Goal: Book appointment/travel/reservation

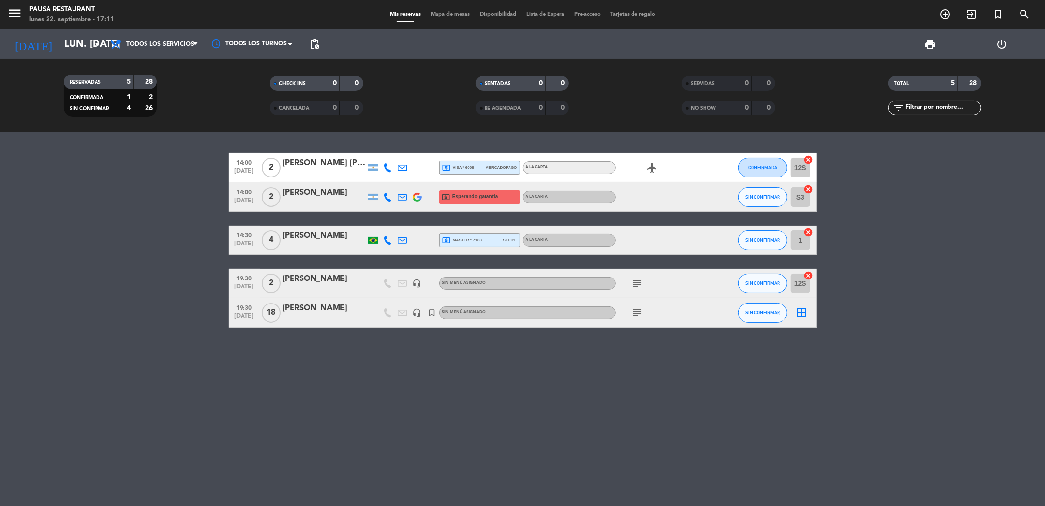
click at [634, 281] on icon "subject" at bounding box center [638, 283] width 12 height 12
click at [637, 317] on icon "subject" at bounding box center [638, 313] width 12 height 12
click at [594, 363] on div "14:00 [DATE] 2 [PERSON_NAME] [PERSON_NAME] local_atm visa * 6008 mercadopago A …" at bounding box center [522, 318] width 1045 height 373
click at [65, 45] on input "lun. [DATE]" at bounding box center [121, 44] width 124 height 22
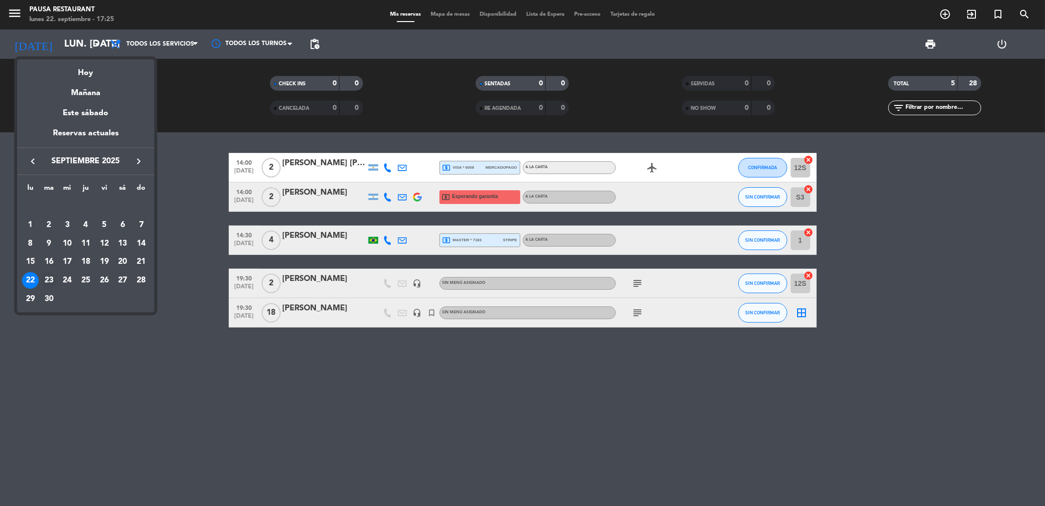
click at [52, 275] on div "23" at bounding box center [49, 280] width 17 height 17
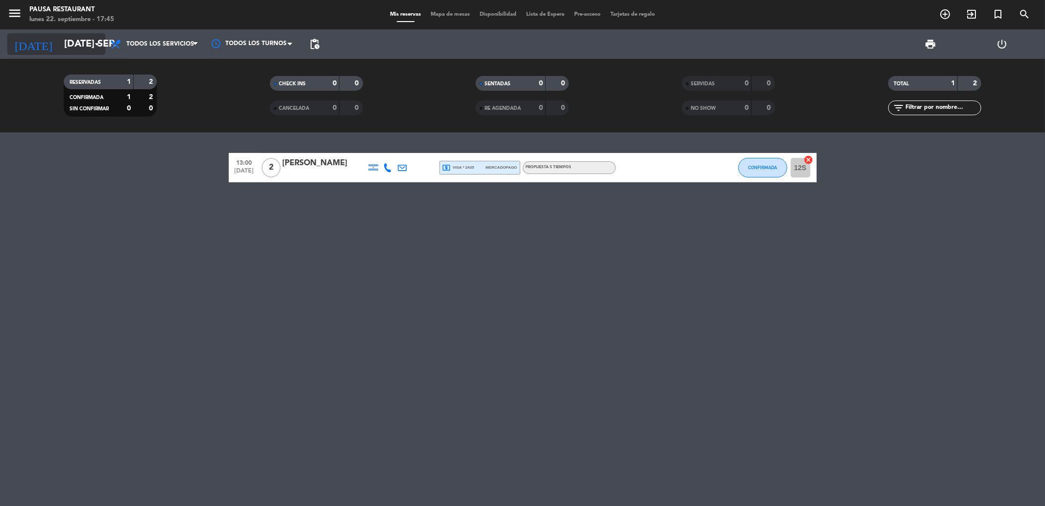
click at [81, 40] on input "[DATE] sep." at bounding box center [121, 44] width 124 height 22
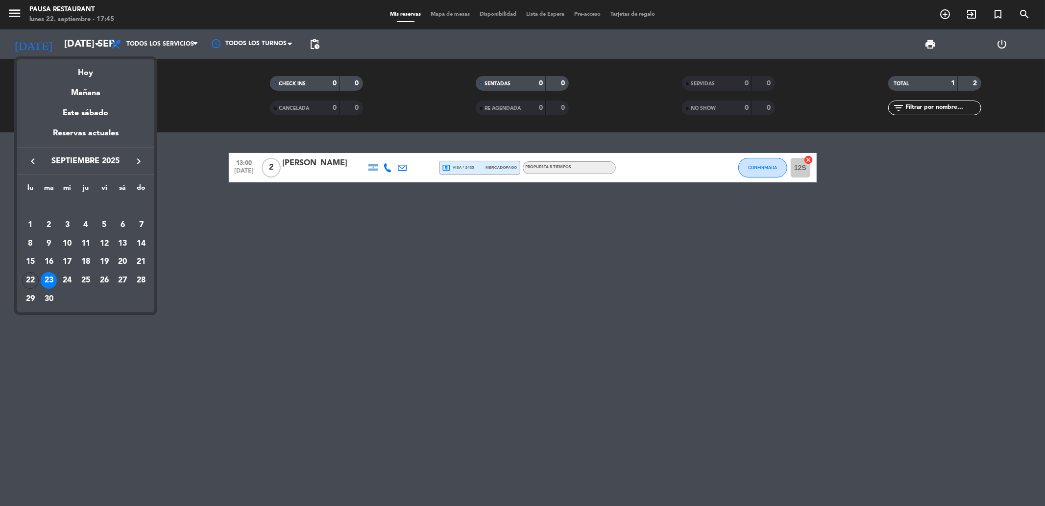
click at [140, 165] on icon "keyboard_arrow_right" at bounding box center [139, 161] width 12 height 12
click at [102, 234] on td "10" at bounding box center [104, 243] width 19 height 19
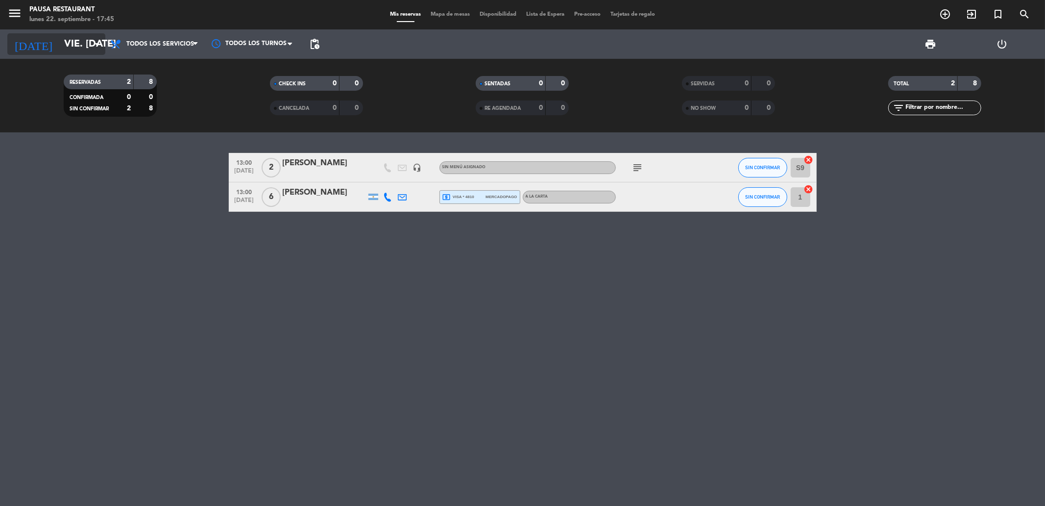
click at [67, 36] on input "vie. [DATE]" at bounding box center [121, 44] width 124 height 22
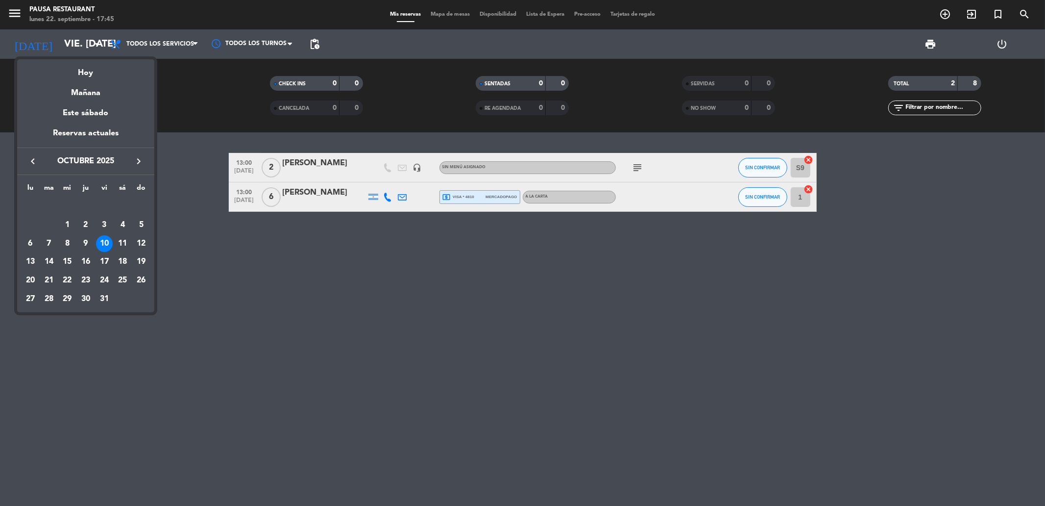
click at [197, 354] on div at bounding box center [522, 253] width 1045 height 506
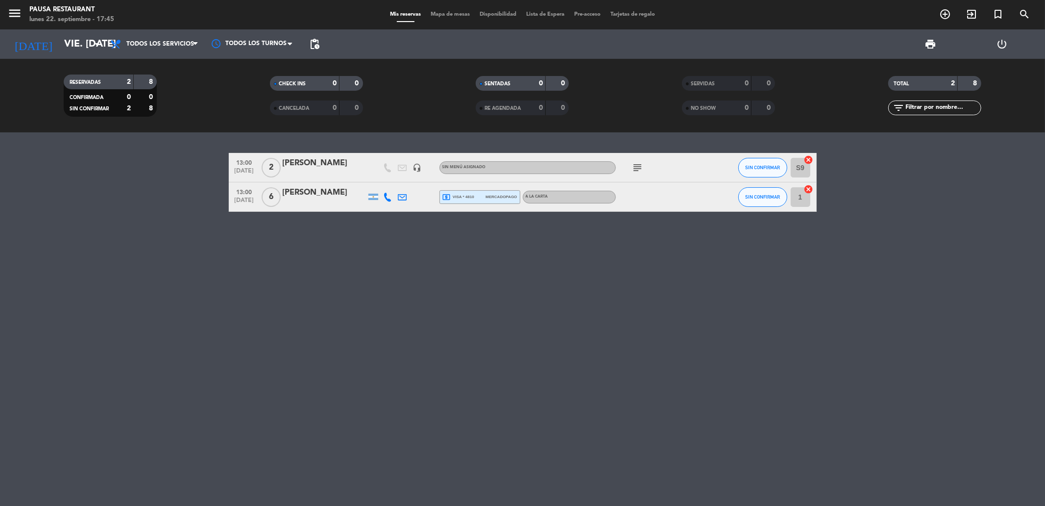
click at [634, 168] on icon "subject" at bounding box center [638, 168] width 12 height 12
click at [59, 45] on input "vie. [DATE]" at bounding box center [121, 44] width 124 height 22
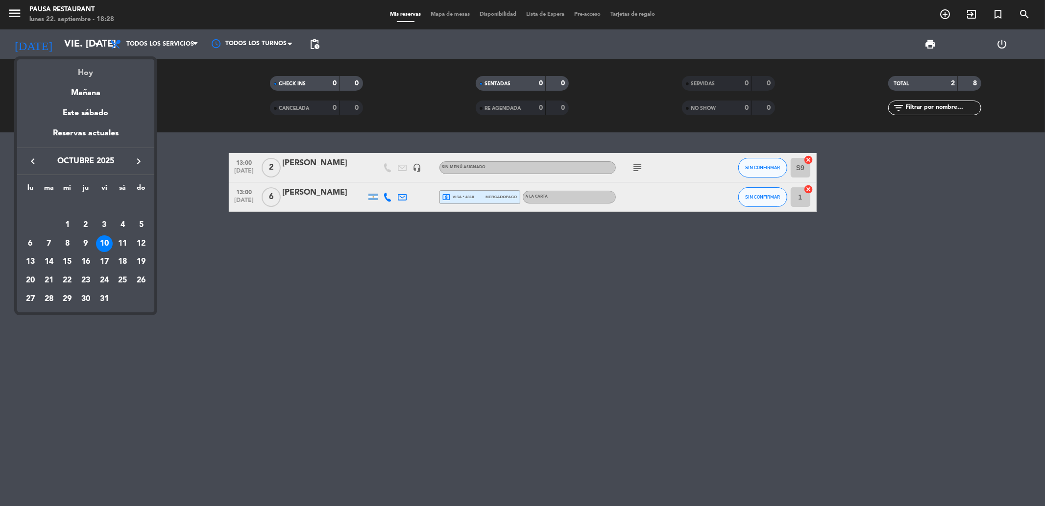
click at [85, 74] on div "Hoy" at bounding box center [85, 69] width 137 height 20
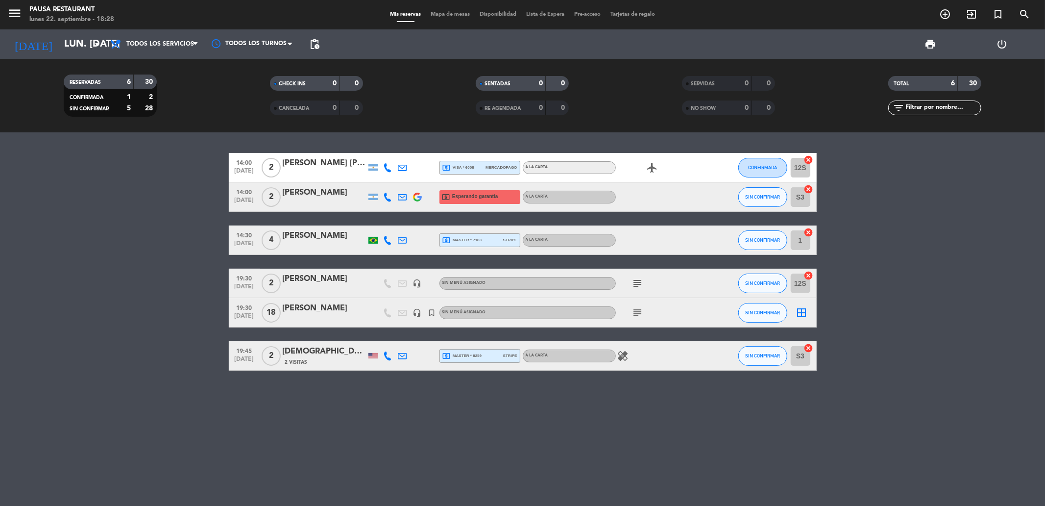
click at [641, 283] on icon "subject" at bounding box center [638, 283] width 12 height 12
click at [85, 45] on input "lun. [DATE]" at bounding box center [121, 44] width 124 height 22
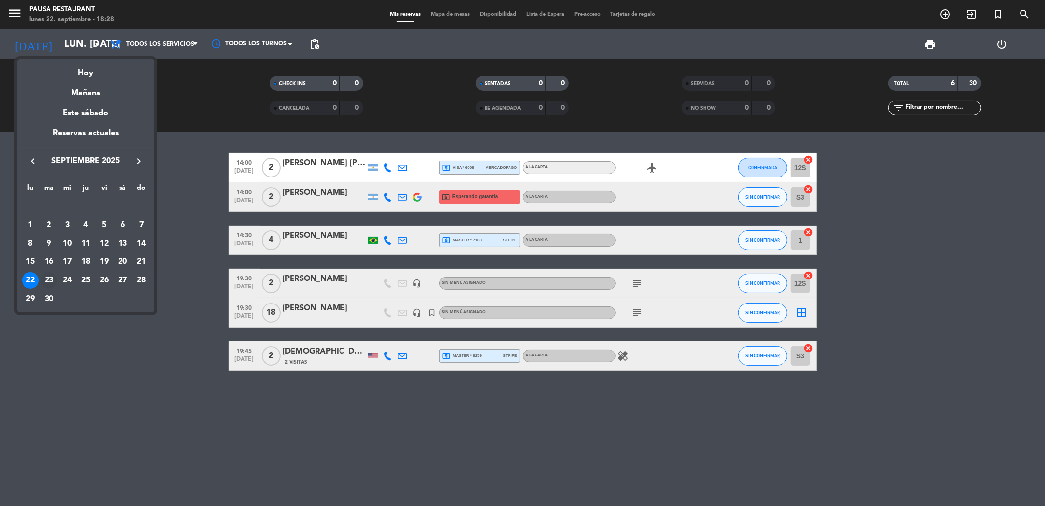
click at [51, 284] on div "23" at bounding box center [49, 280] width 17 height 17
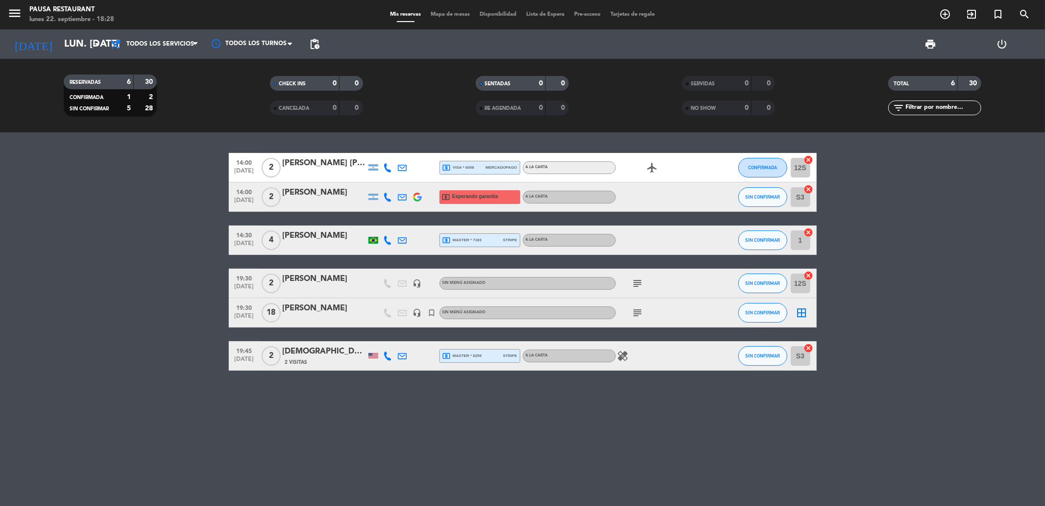
type input "[DATE] sep."
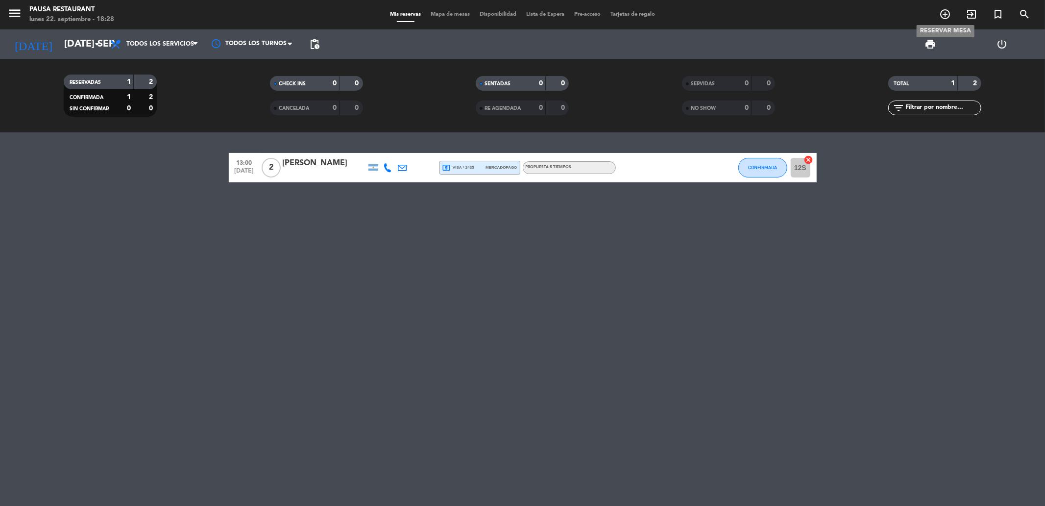
click at [942, 18] on icon "add_circle_outline" at bounding box center [945, 14] width 12 height 12
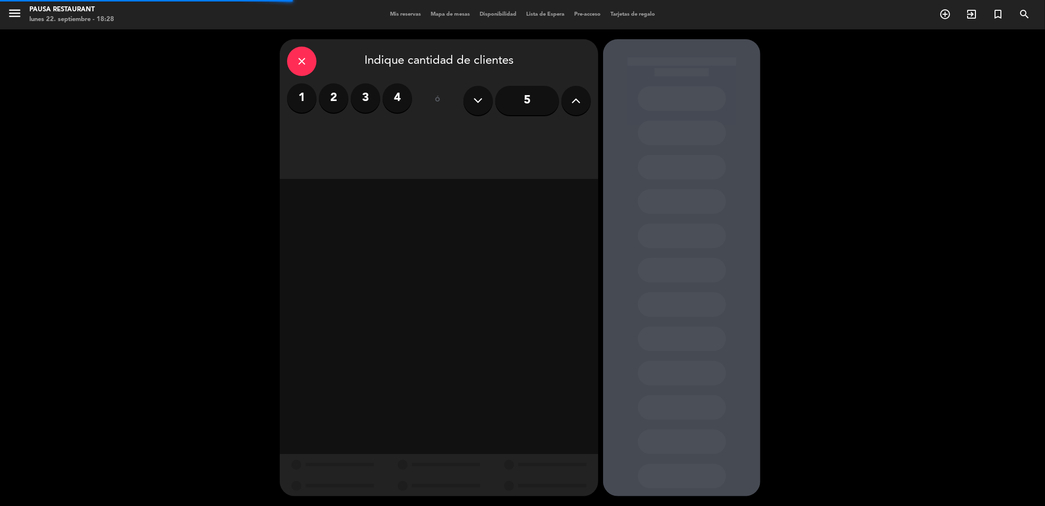
click at [572, 105] on icon at bounding box center [576, 100] width 9 height 15
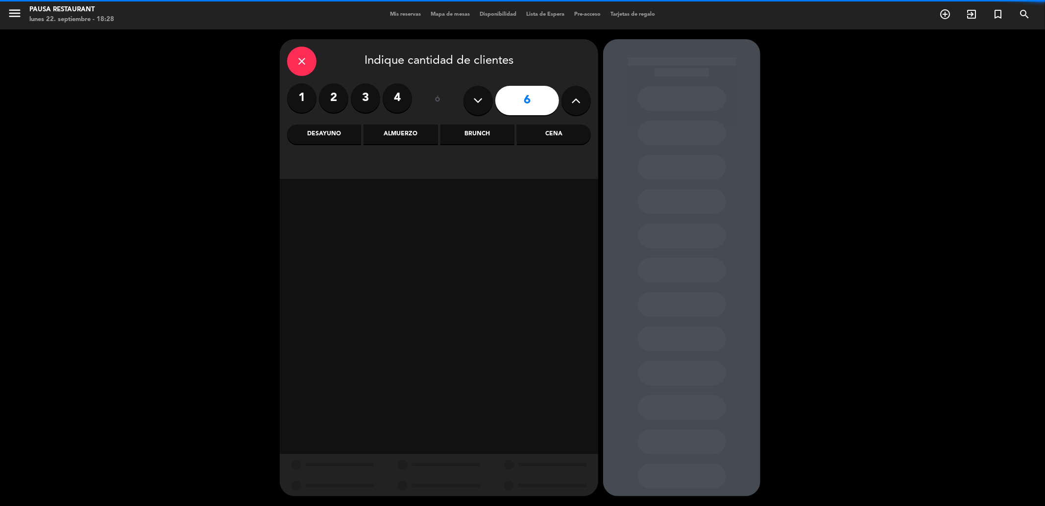
click at [572, 105] on icon at bounding box center [576, 100] width 9 height 15
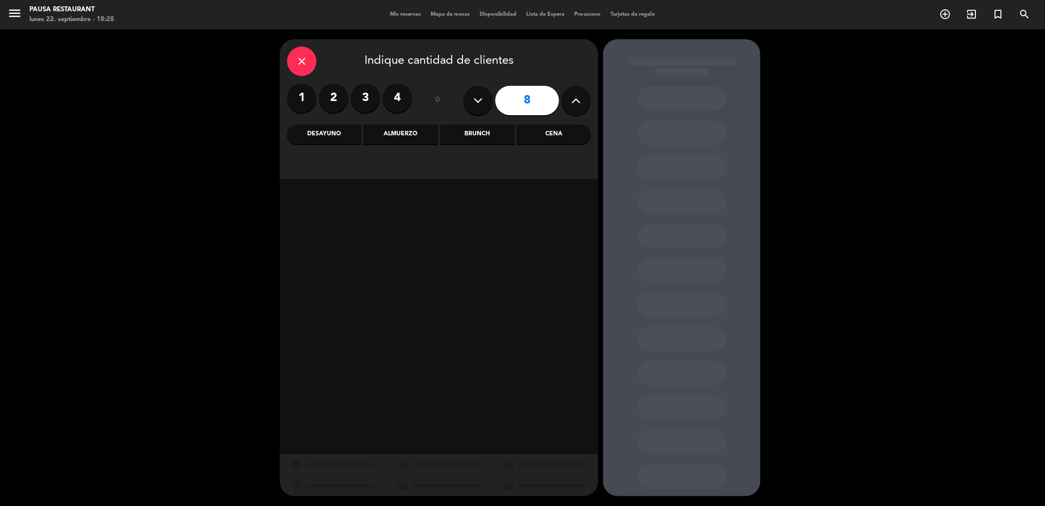
click at [572, 105] on icon at bounding box center [576, 100] width 9 height 15
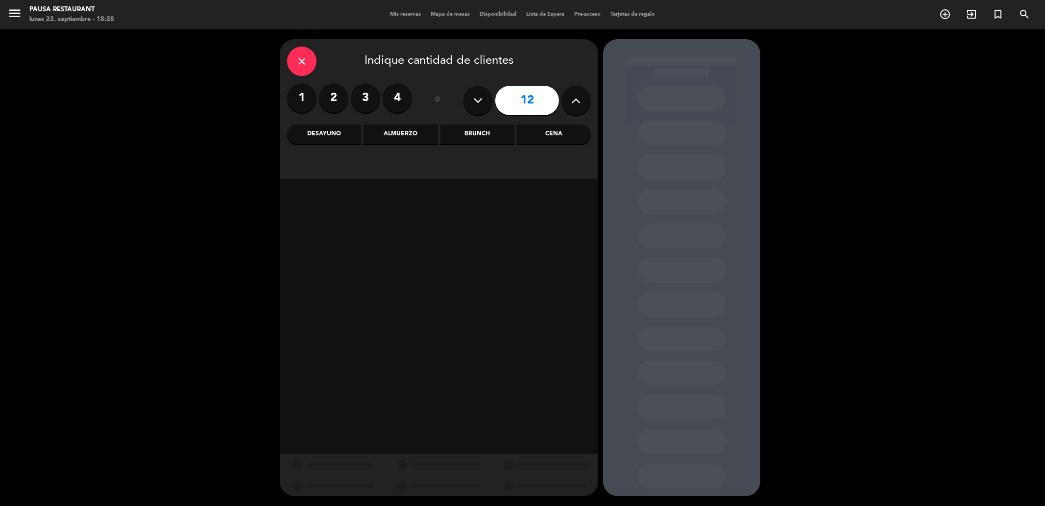
type input "13"
click at [556, 141] on div "Cena" at bounding box center [554, 134] width 74 height 20
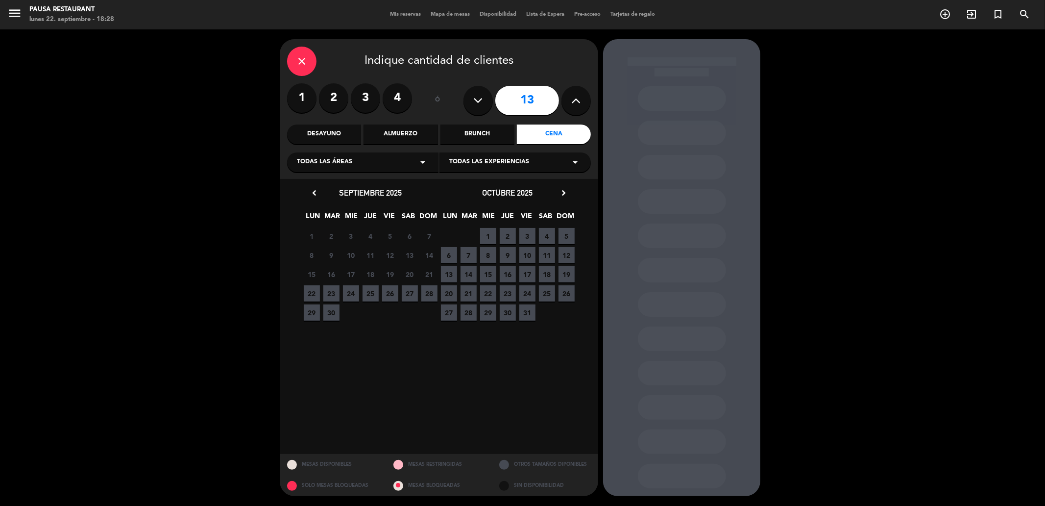
click at [327, 296] on span "23" at bounding box center [331, 293] width 16 height 16
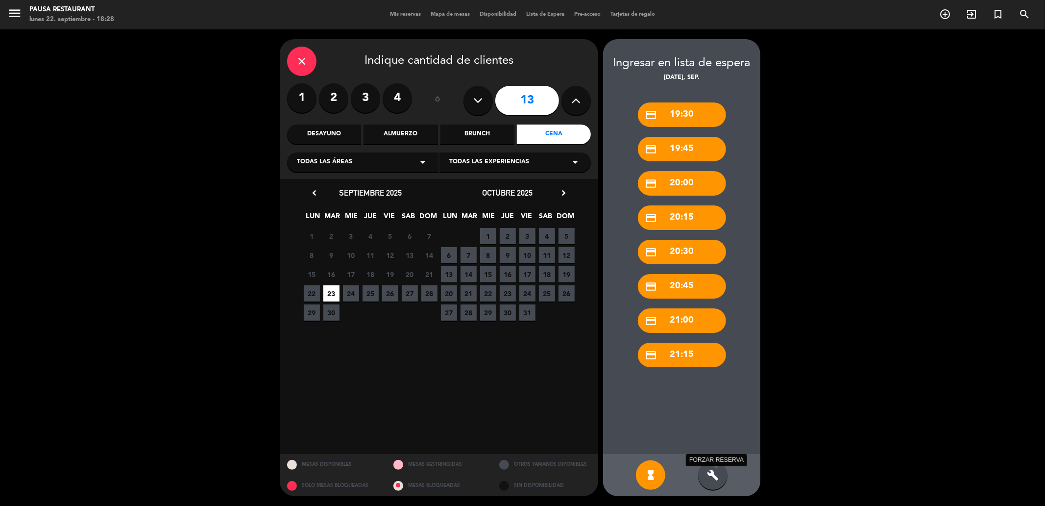
click at [708, 471] on icon "build" at bounding box center [713, 475] width 12 height 12
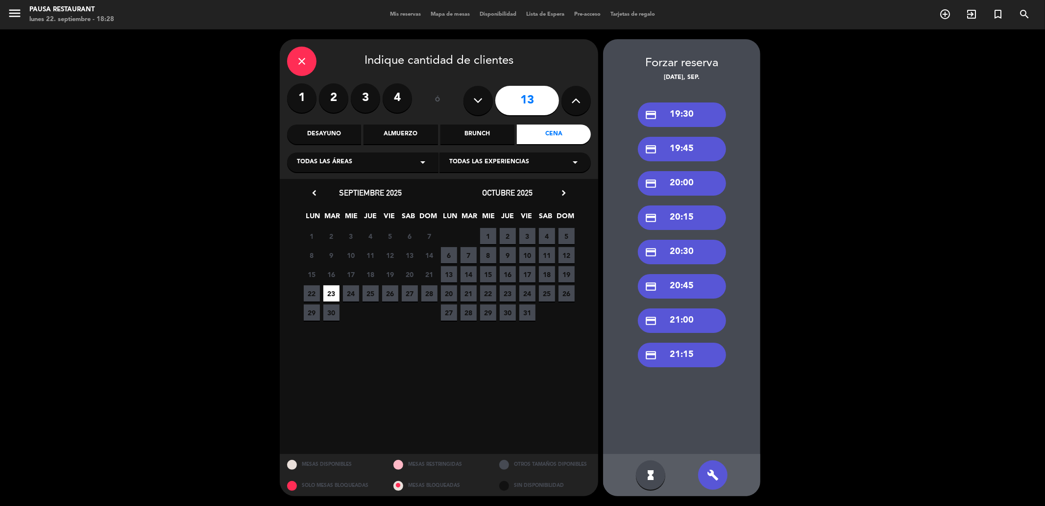
click at [680, 317] on div "credit_card 21:00" at bounding box center [682, 320] width 88 height 24
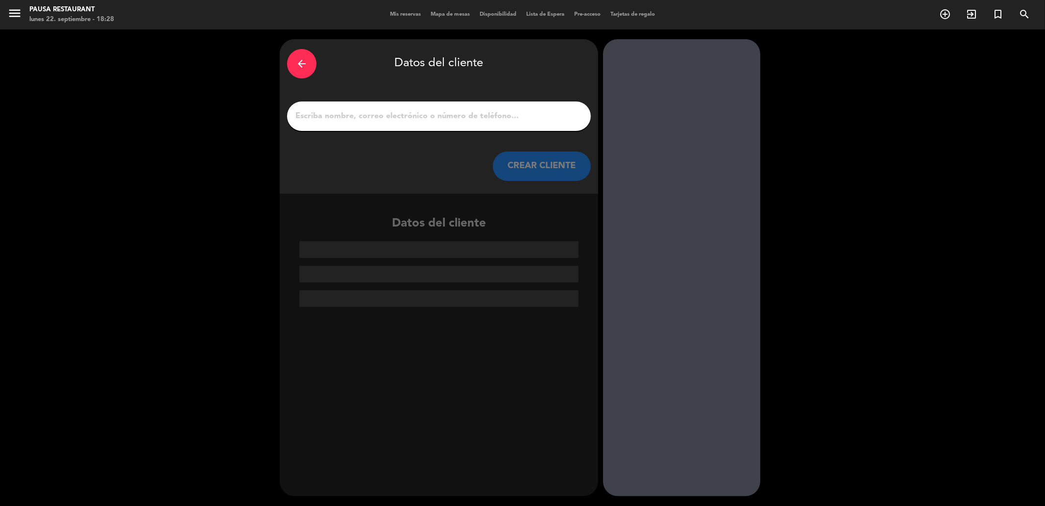
paste input "[PERSON_NAME]"
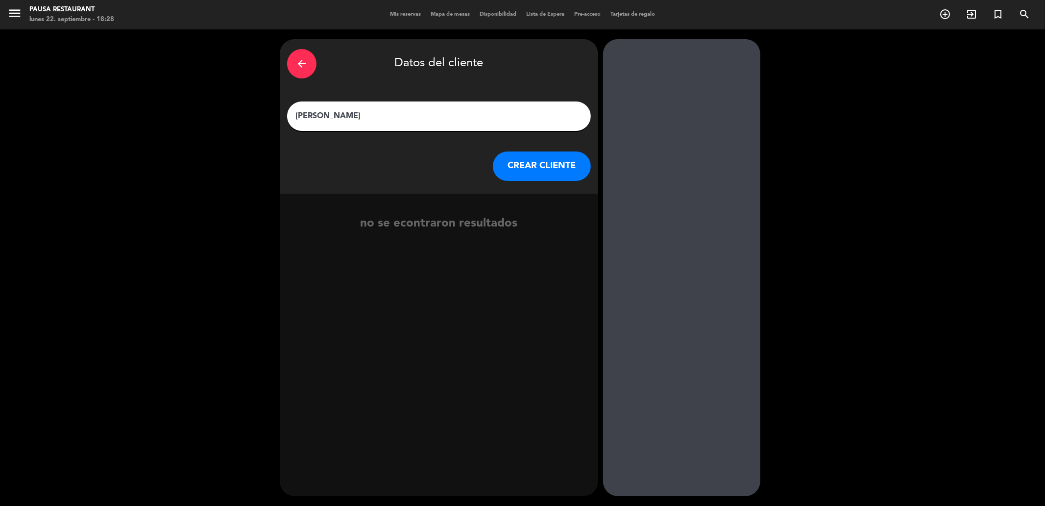
type input "[PERSON_NAME]"
click at [558, 164] on button "CREAR CLIENTE" at bounding box center [542, 165] width 98 height 29
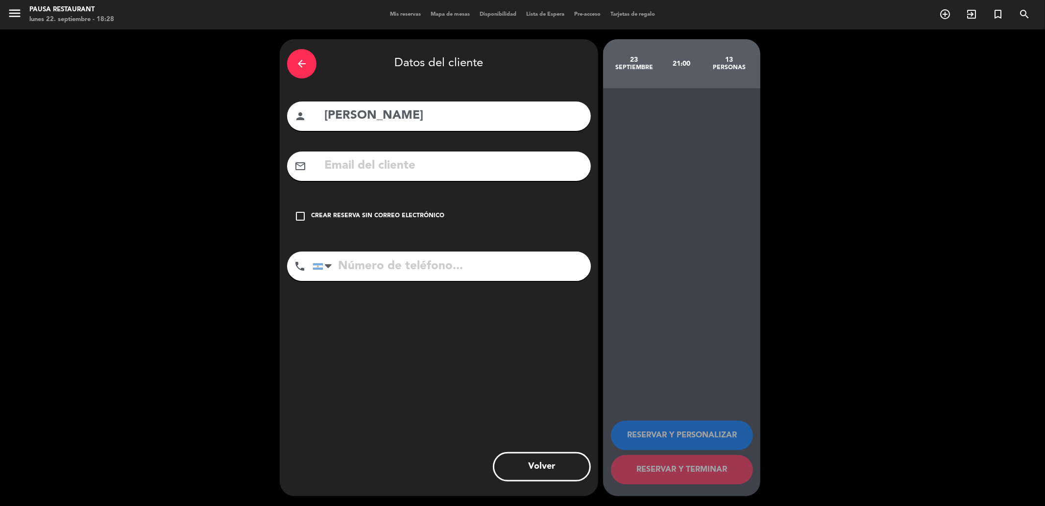
click at [357, 214] on div "Crear reserva sin correo electrónico" at bounding box center [377, 216] width 133 height 10
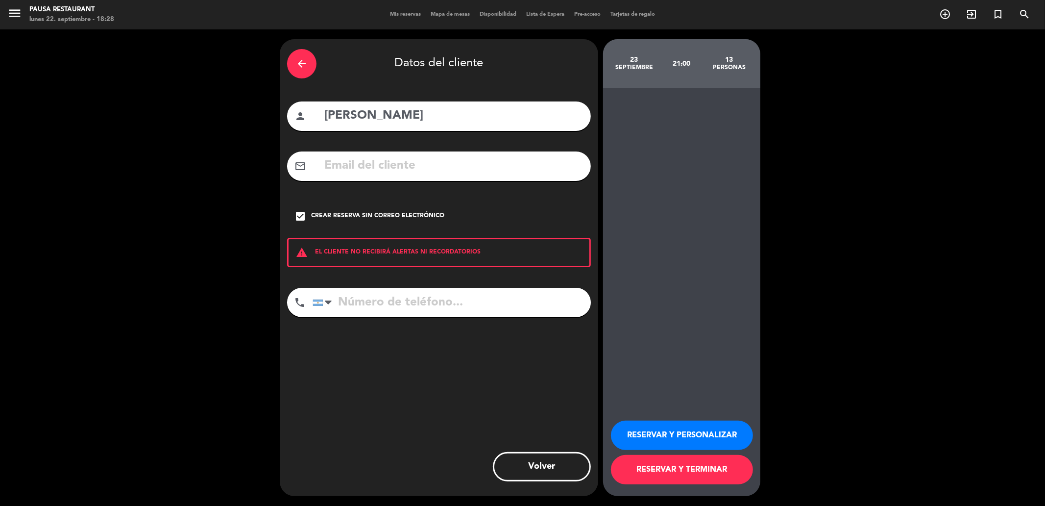
click at [637, 427] on button "RESERVAR Y PERSONALIZAR" at bounding box center [682, 434] width 142 height 29
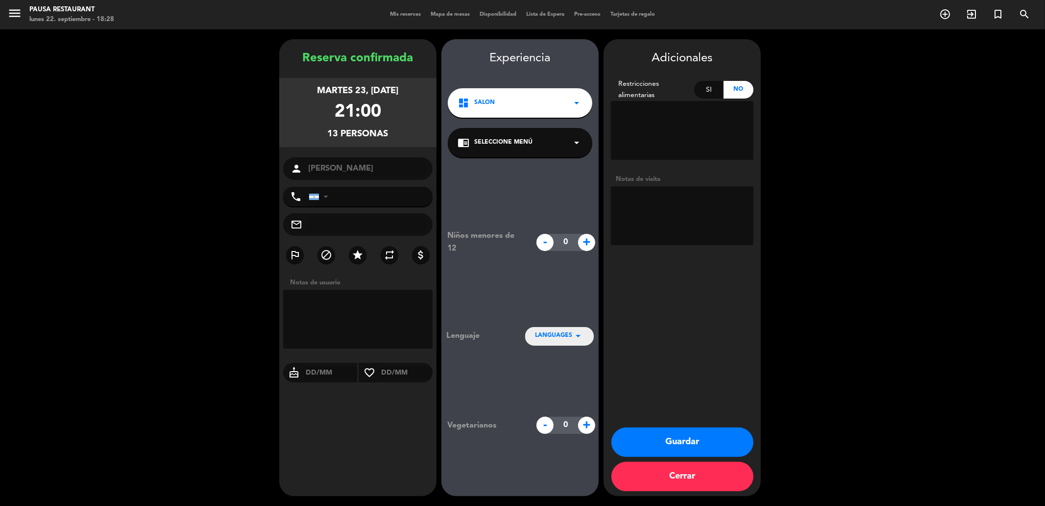
click at [657, 199] on textarea at bounding box center [682, 215] width 143 height 59
click at [670, 199] on textarea at bounding box center [682, 215] width 143 height 59
type textarea "A LA CARTA"
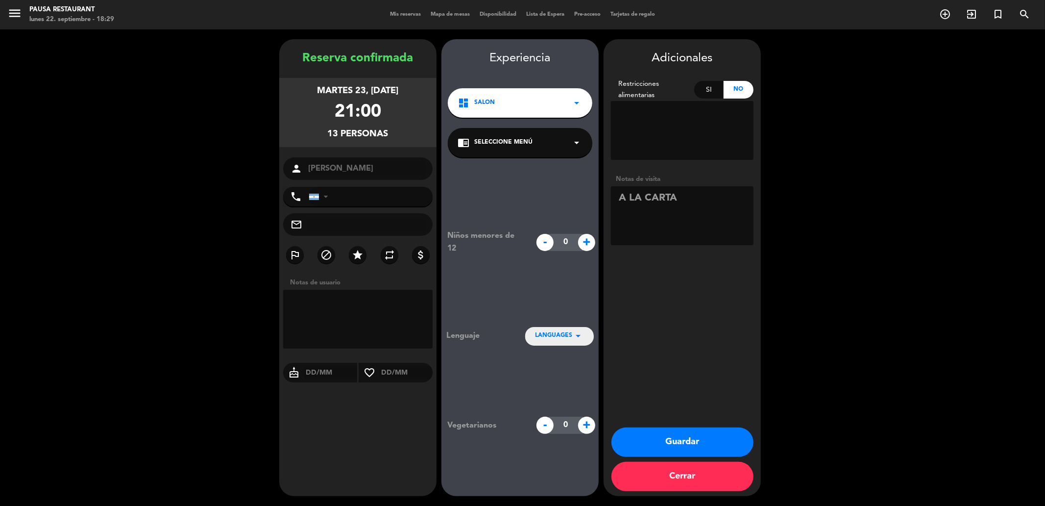
click at [675, 449] on button "Guardar" at bounding box center [682, 441] width 142 height 29
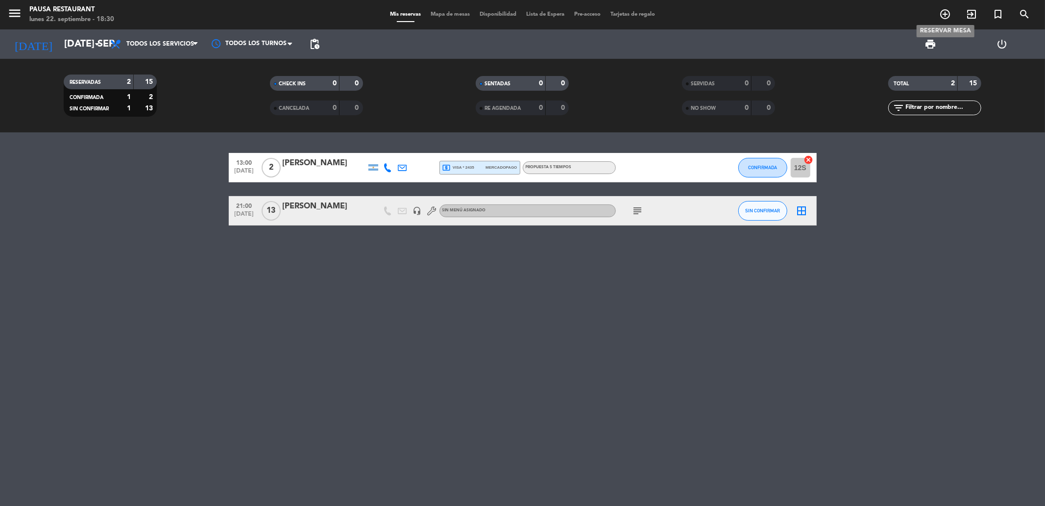
click at [943, 16] on icon "add_circle_outline" at bounding box center [945, 14] width 12 height 12
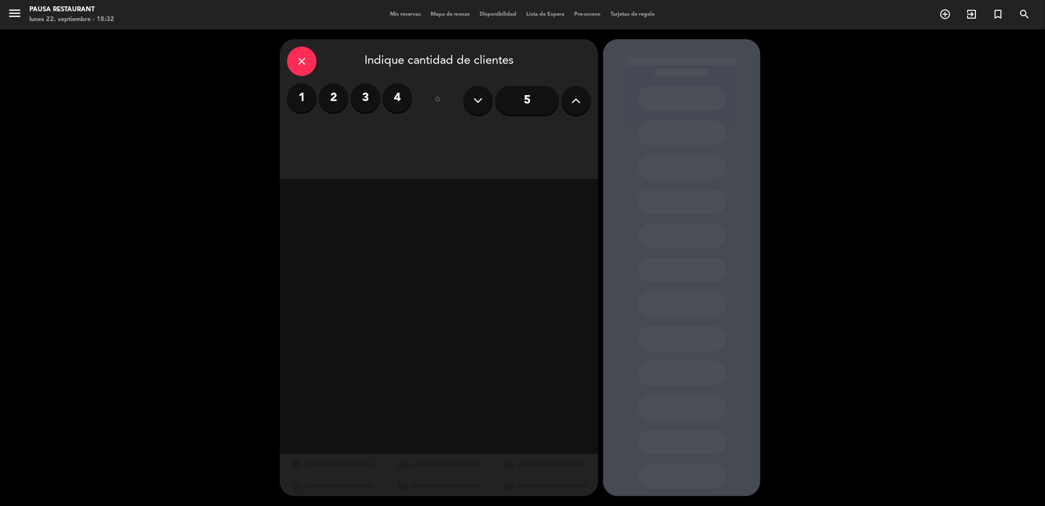
click at [574, 104] on icon at bounding box center [576, 100] width 9 height 15
click at [381, 131] on div "Almuerzo" at bounding box center [400, 134] width 74 height 20
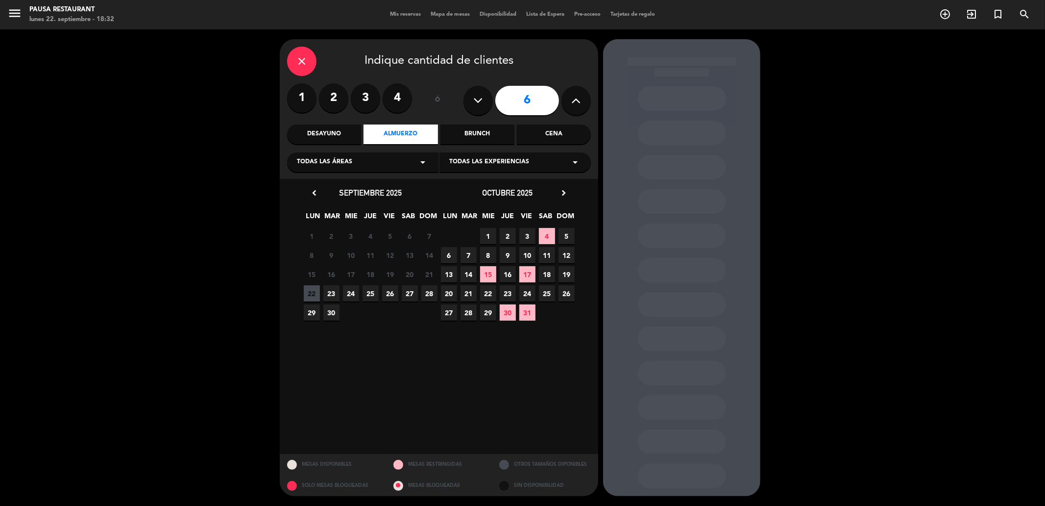
click at [531, 258] on span "10" at bounding box center [527, 255] width 16 height 16
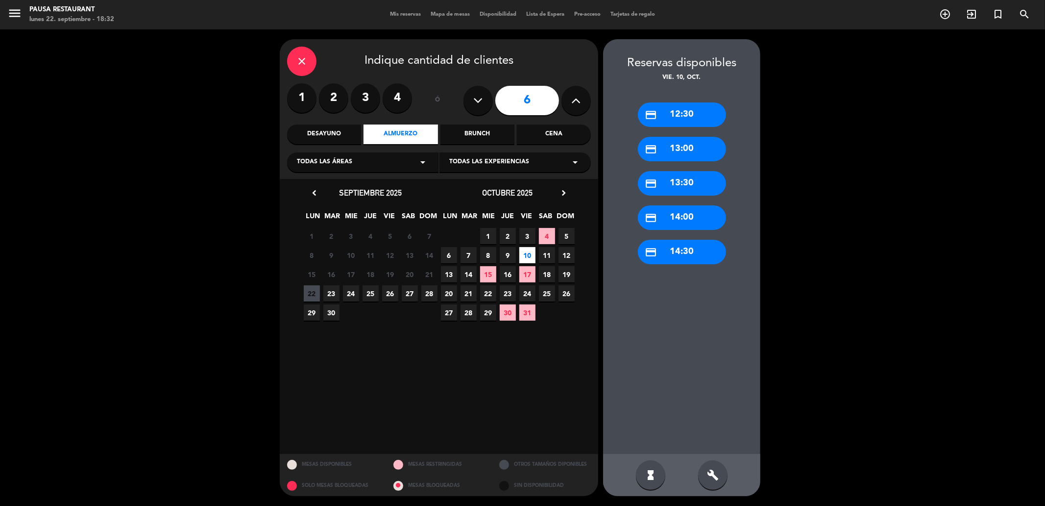
click at [668, 221] on div "credit_card 14:00" at bounding box center [682, 217] width 88 height 24
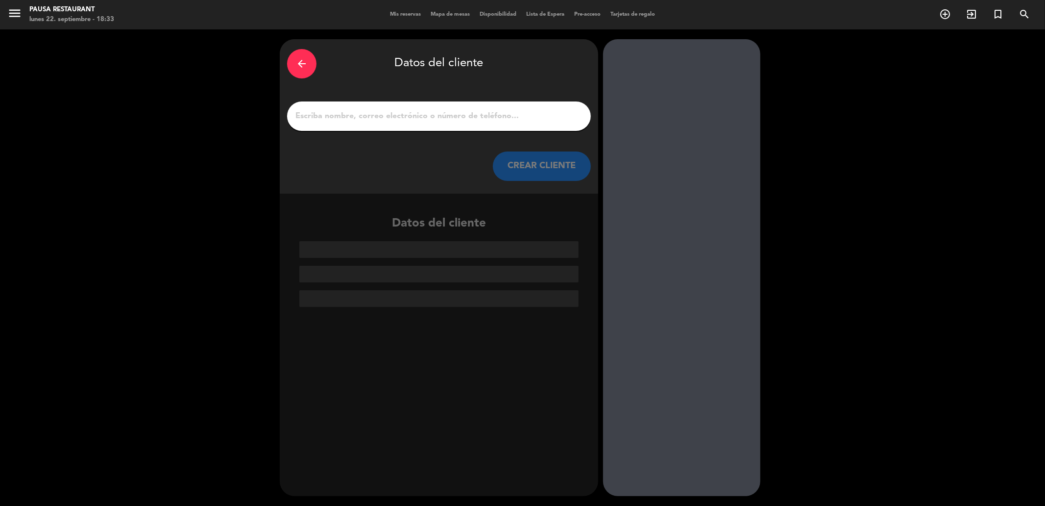
paste input "[PERSON_NAME]"
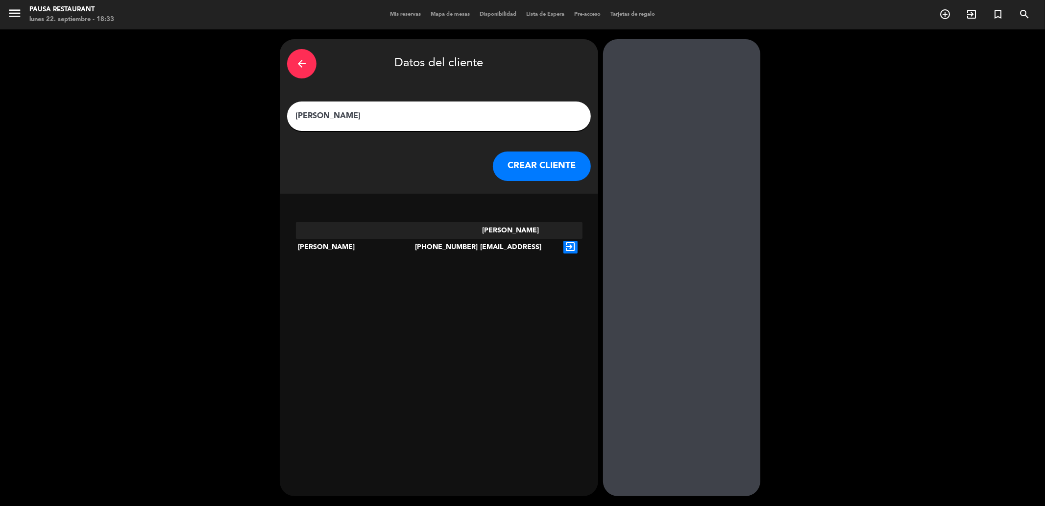
type input "[PERSON_NAME]"
click at [542, 161] on button "CREAR CLIENTE" at bounding box center [542, 165] width 98 height 29
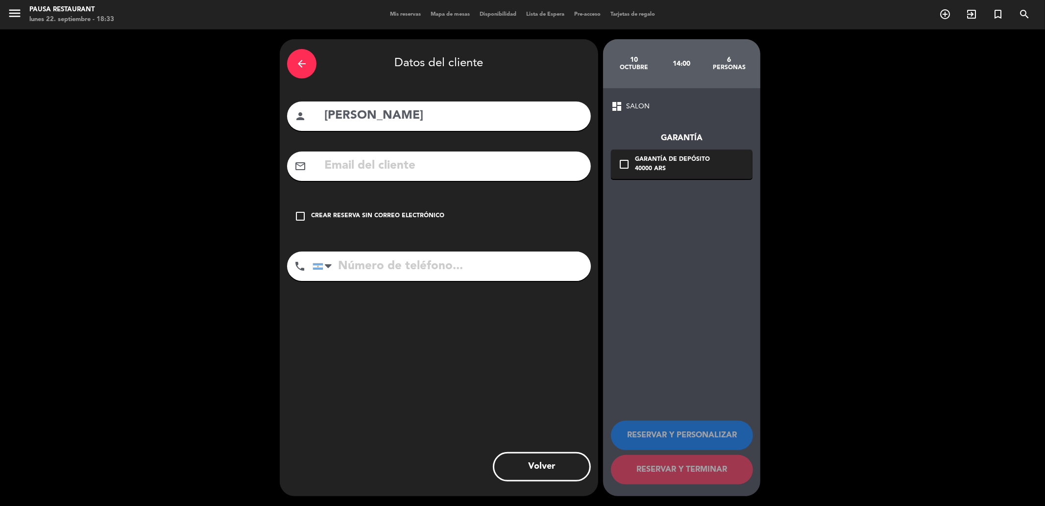
click at [299, 54] on div "arrow_back" at bounding box center [301, 63] width 29 height 29
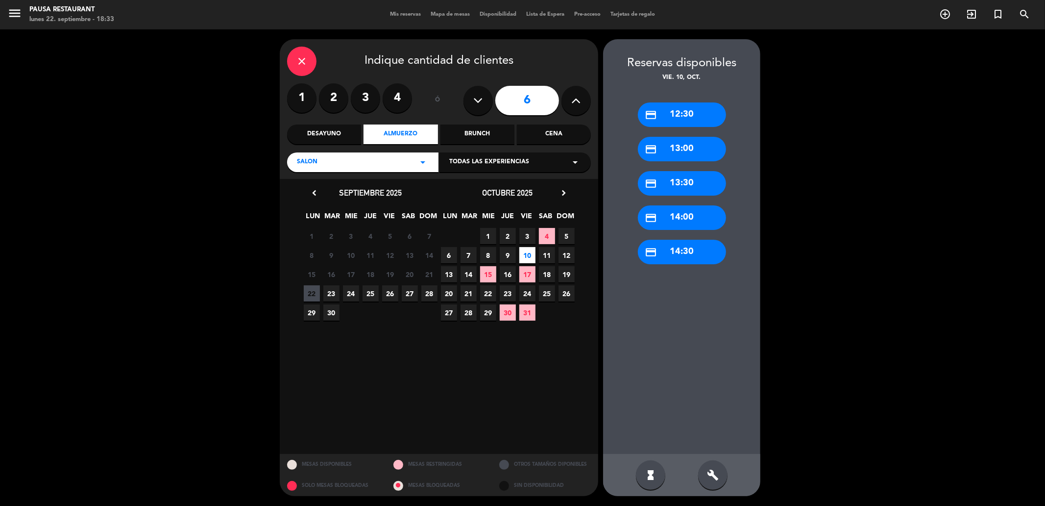
click at [309, 59] on div "close" at bounding box center [301, 61] width 29 height 29
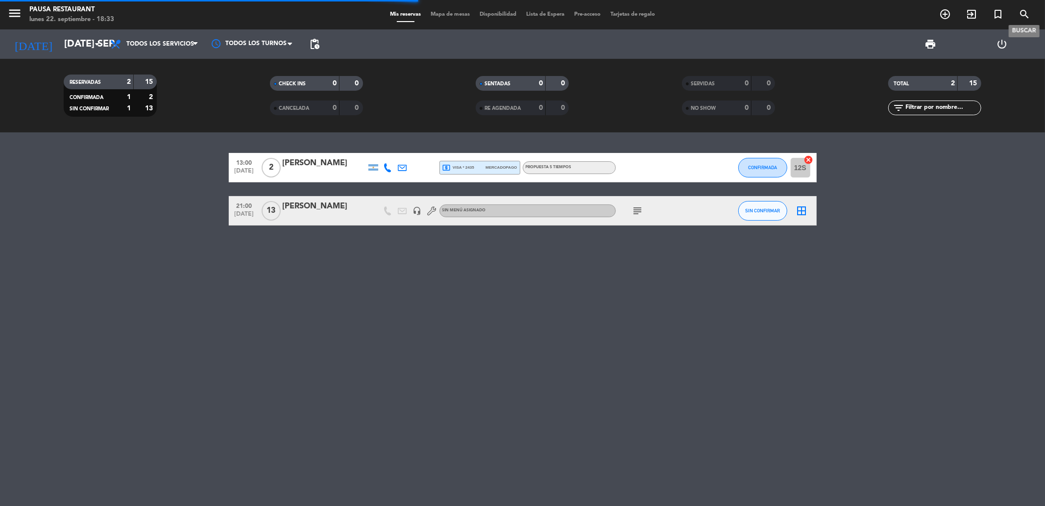
click at [1024, 11] on icon "search" at bounding box center [1024, 14] width 12 height 12
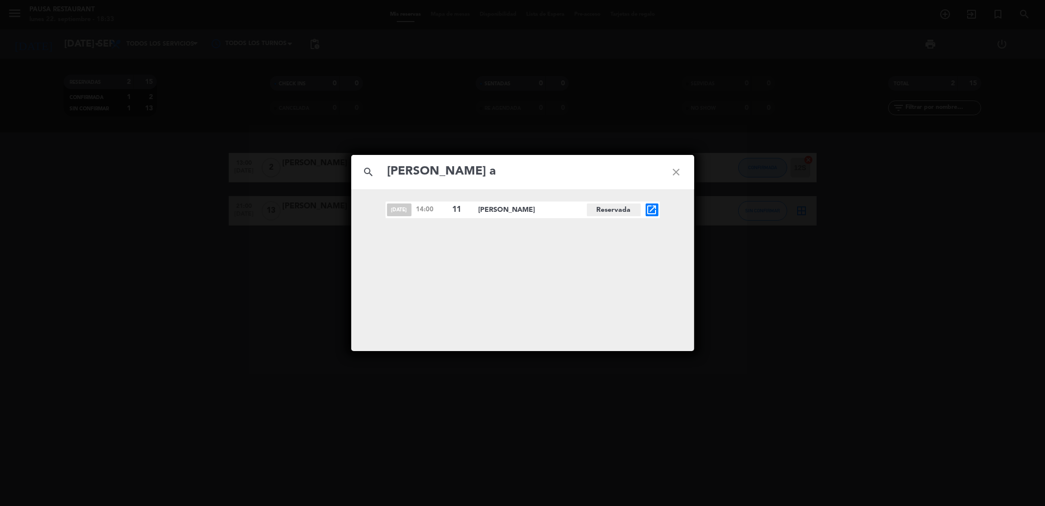
type input "[PERSON_NAME] a"
click at [681, 173] on icon "close" at bounding box center [676, 171] width 35 height 35
click at [678, 171] on icon "close" at bounding box center [676, 171] width 35 height 35
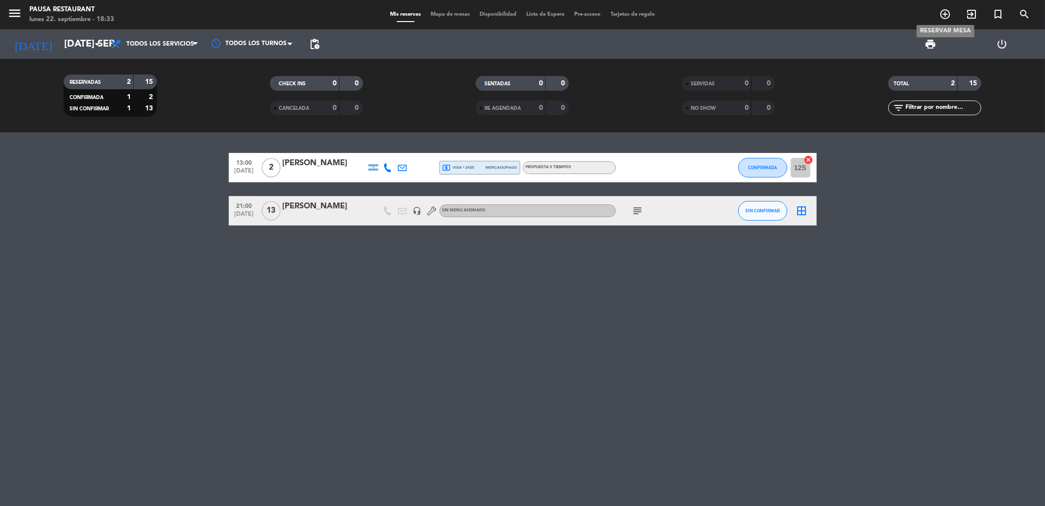
click at [944, 13] on icon "add_circle_outline" at bounding box center [945, 14] width 12 height 12
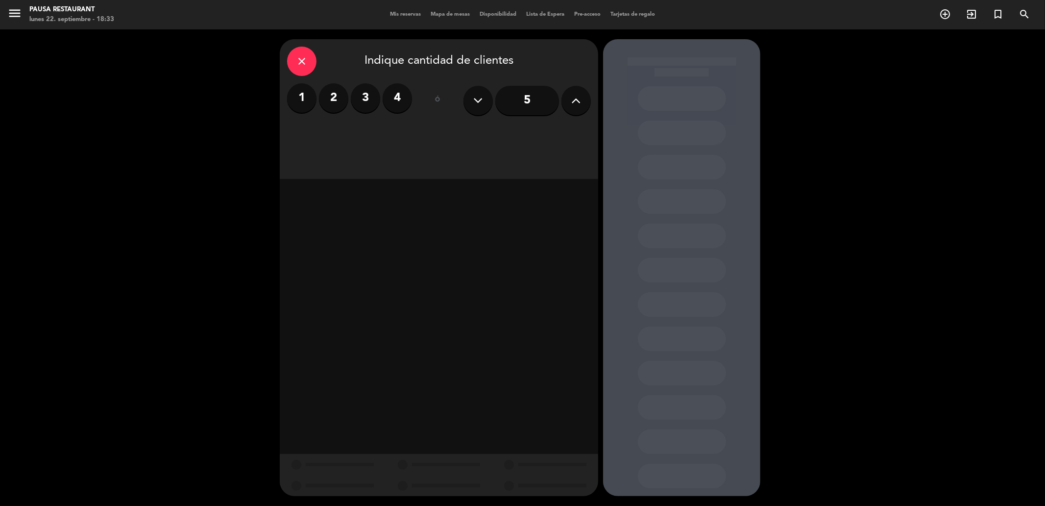
click at [586, 99] on button at bounding box center [575, 100] width 29 height 29
click at [410, 133] on div "Almuerzo" at bounding box center [400, 134] width 74 height 20
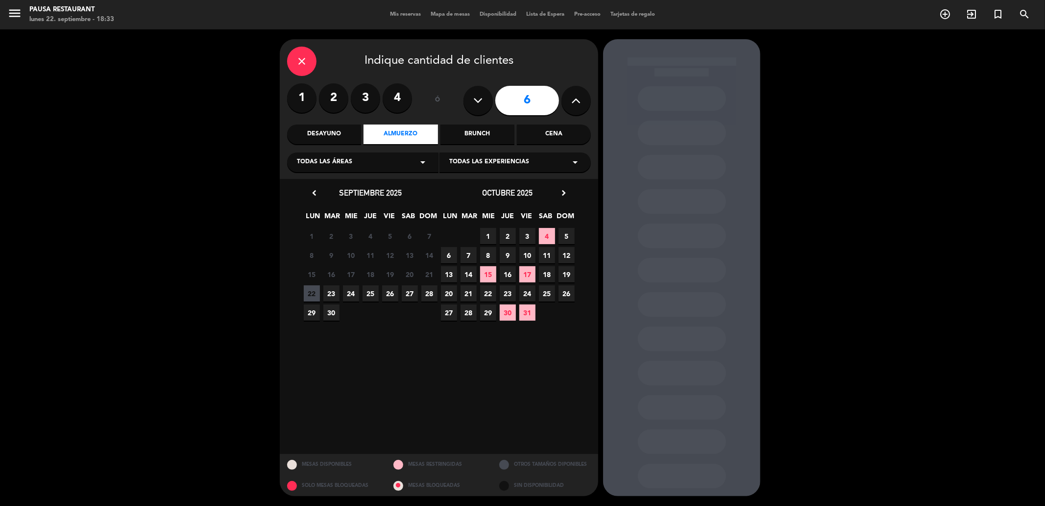
click at [526, 257] on span "10" at bounding box center [527, 255] width 16 height 16
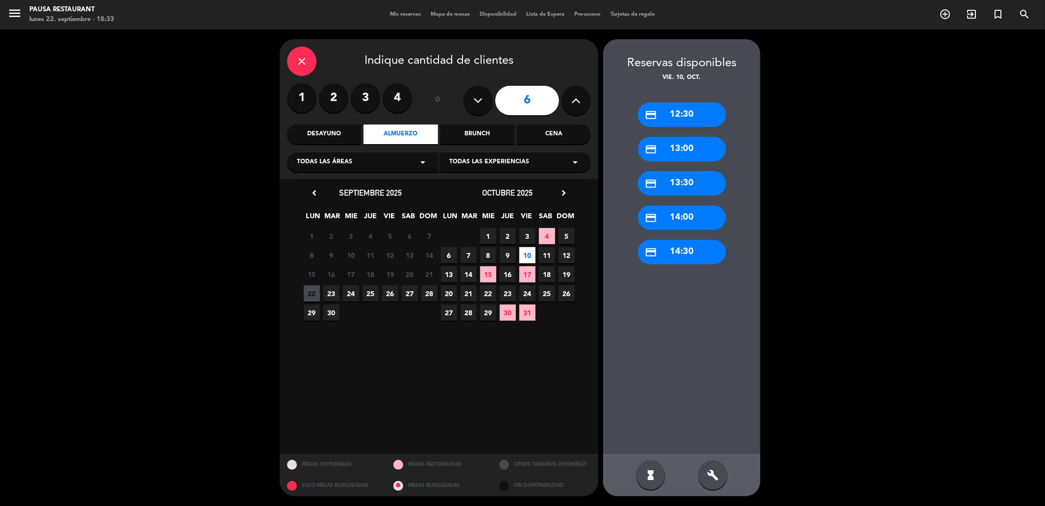
click at [688, 222] on div "credit_card 14:00" at bounding box center [682, 217] width 88 height 24
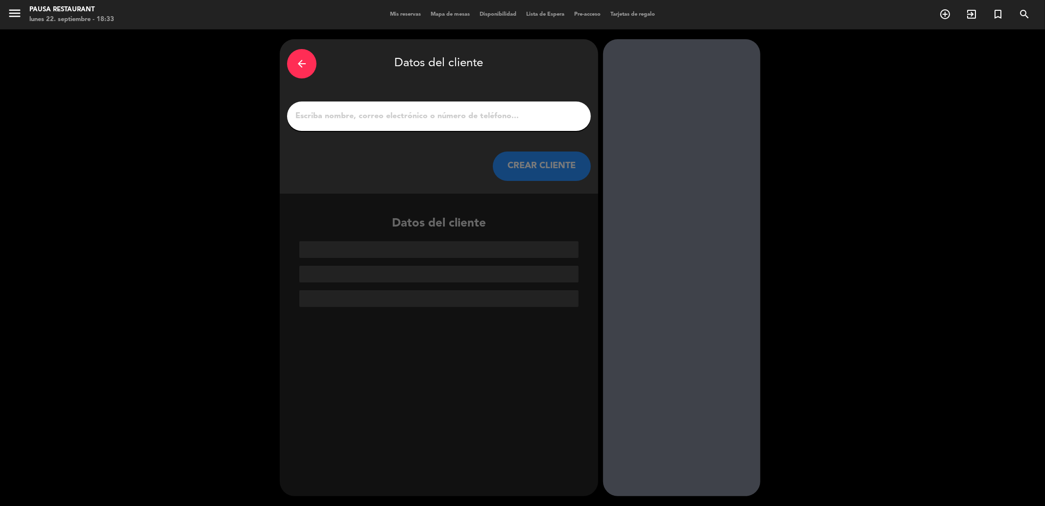
drag, startPoint x: 331, startPoint y: 109, endPoint x: 321, endPoint y: 124, distance: 18.1
click at [321, 124] on div at bounding box center [439, 115] width 304 height 29
click at [322, 121] on input "1" at bounding box center [438, 116] width 289 height 14
paste input "[PERSON_NAME]"
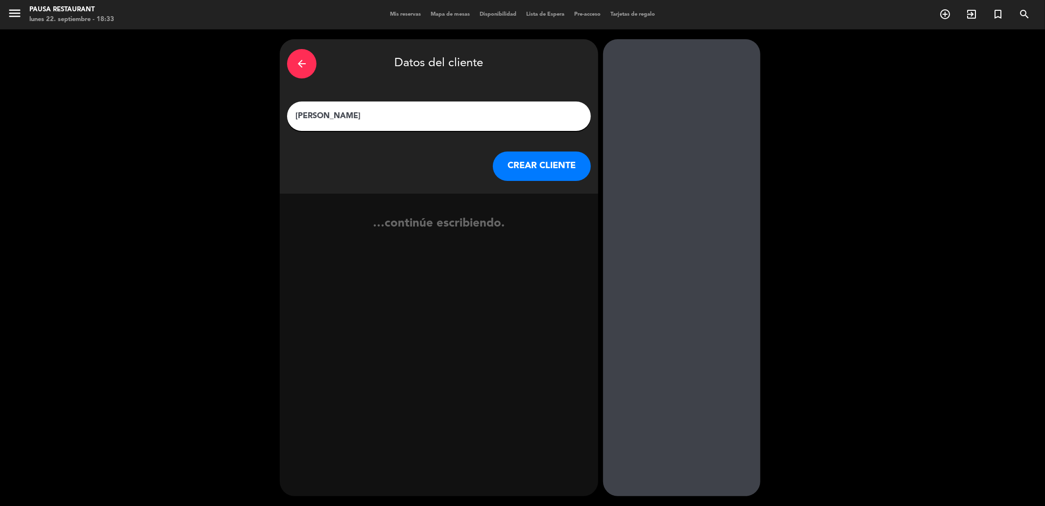
type input "[PERSON_NAME]"
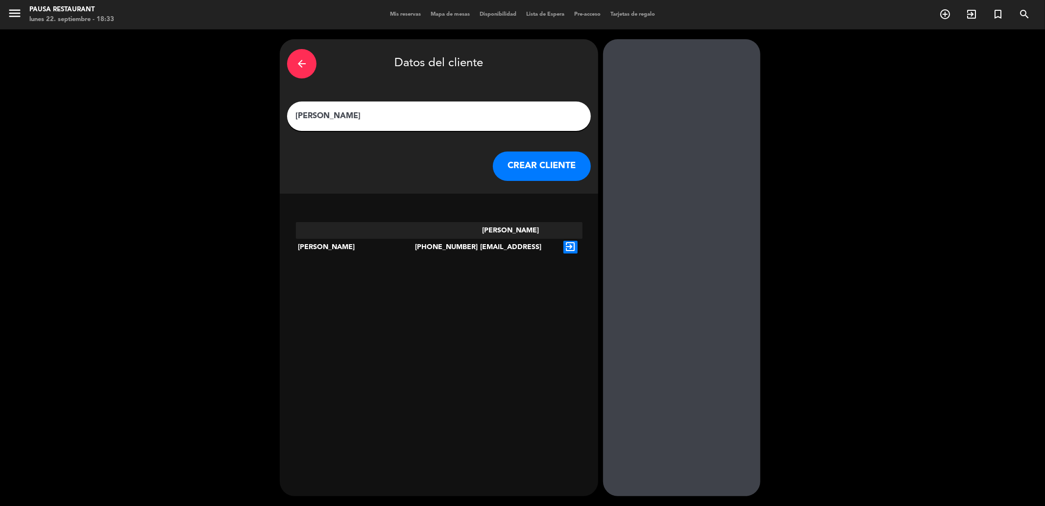
click at [566, 161] on button "CREAR CLIENTE" at bounding box center [542, 165] width 98 height 29
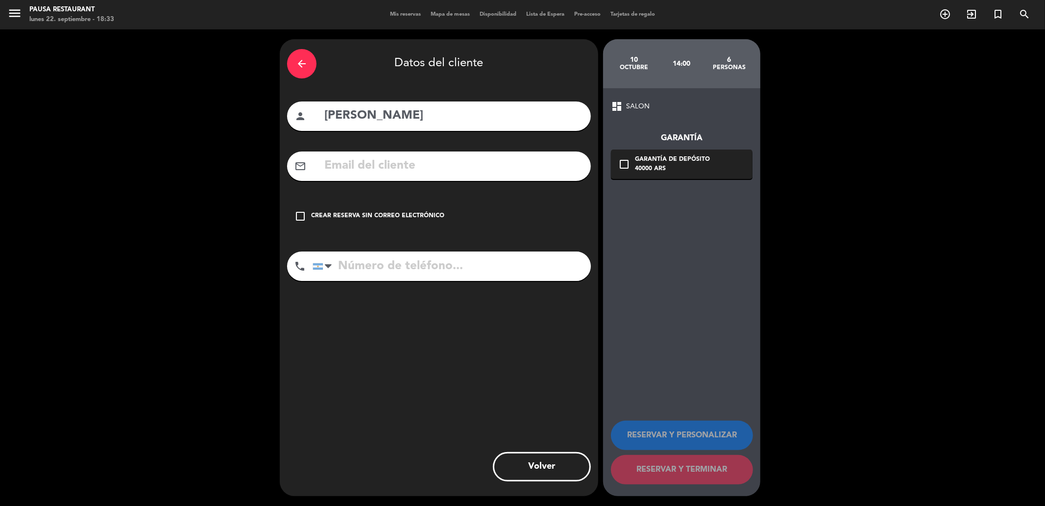
paste input "[PERSON_NAME][EMAIL_ADDRESS][DOMAIN_NAME]"
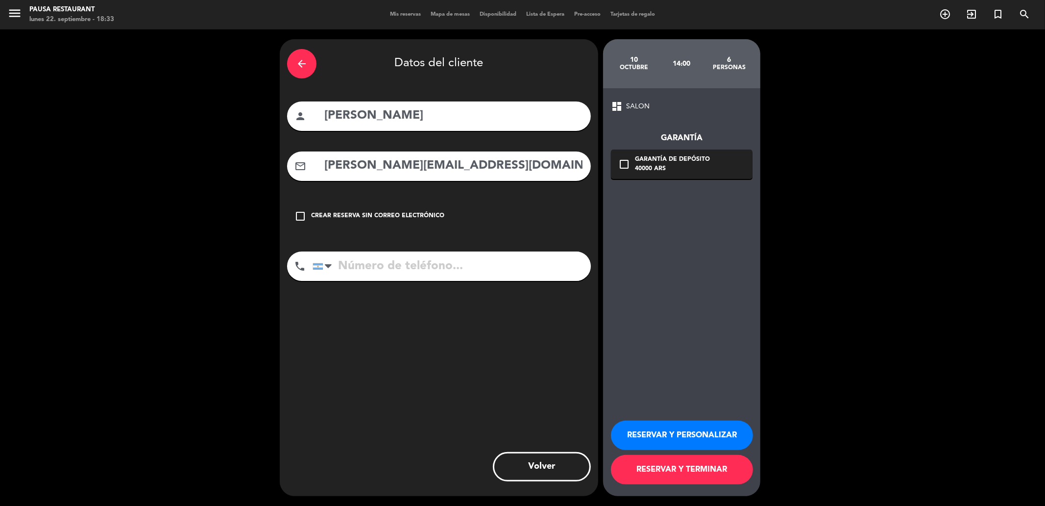
type input "[PERSON_NAME][EMAIL_ADDRESS][DOMAIN_NAME]"
click at [667, 474] on button "RESERVAR Y TERMINAR" at bounding box center [682, 469] width 142 height 29
